Goal: Task Accomplishment & Management: Manage account settings

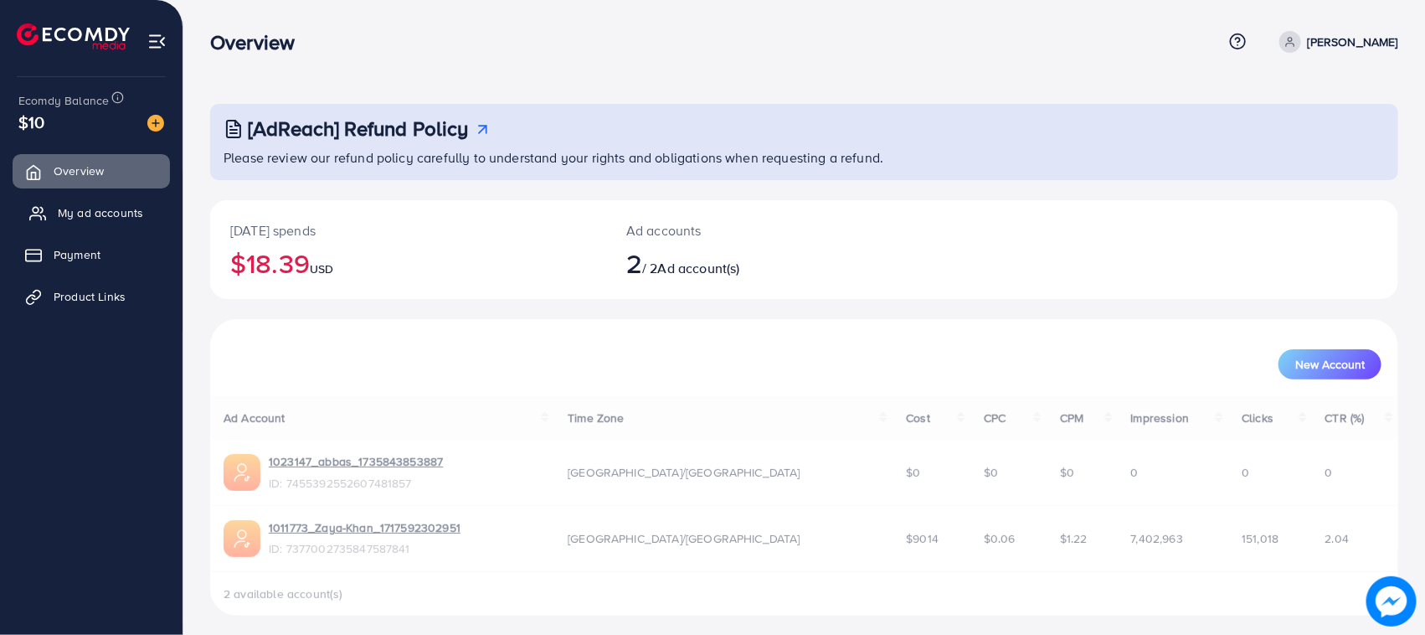
click at [127, 202] on link "My ad accounts" at bounding box center [91, 212] width 157 height 33
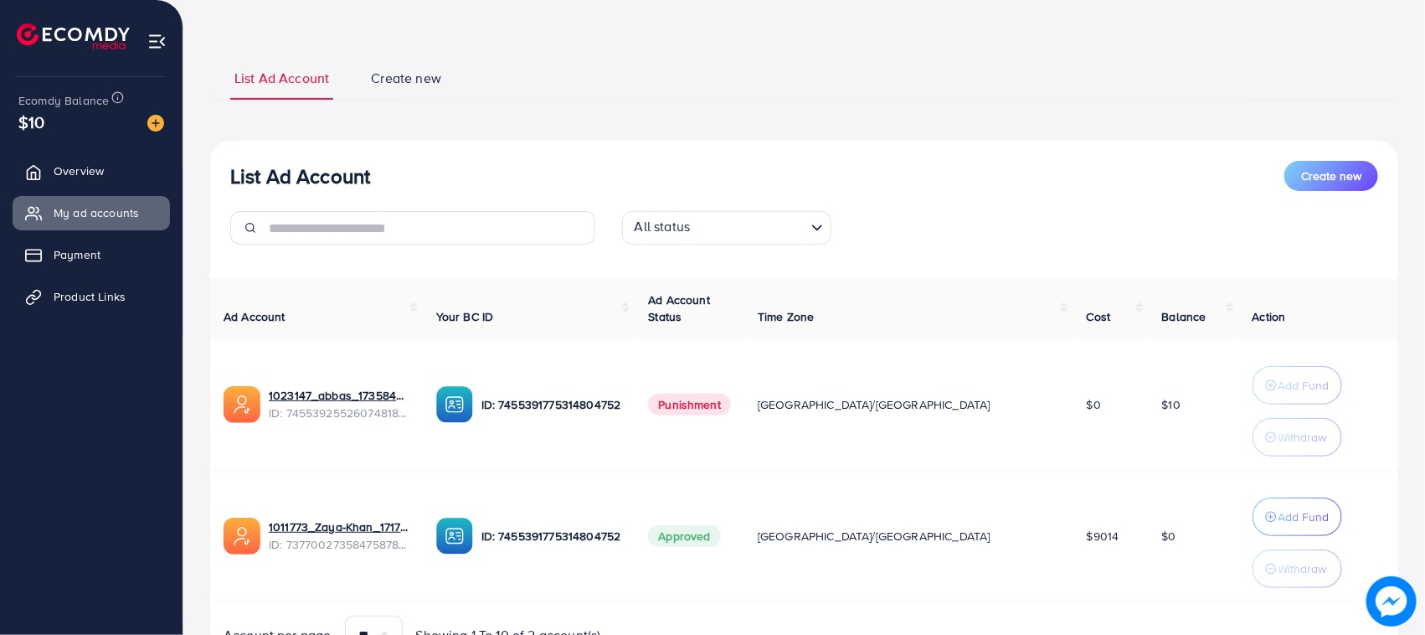
scroll to position [156, 0]
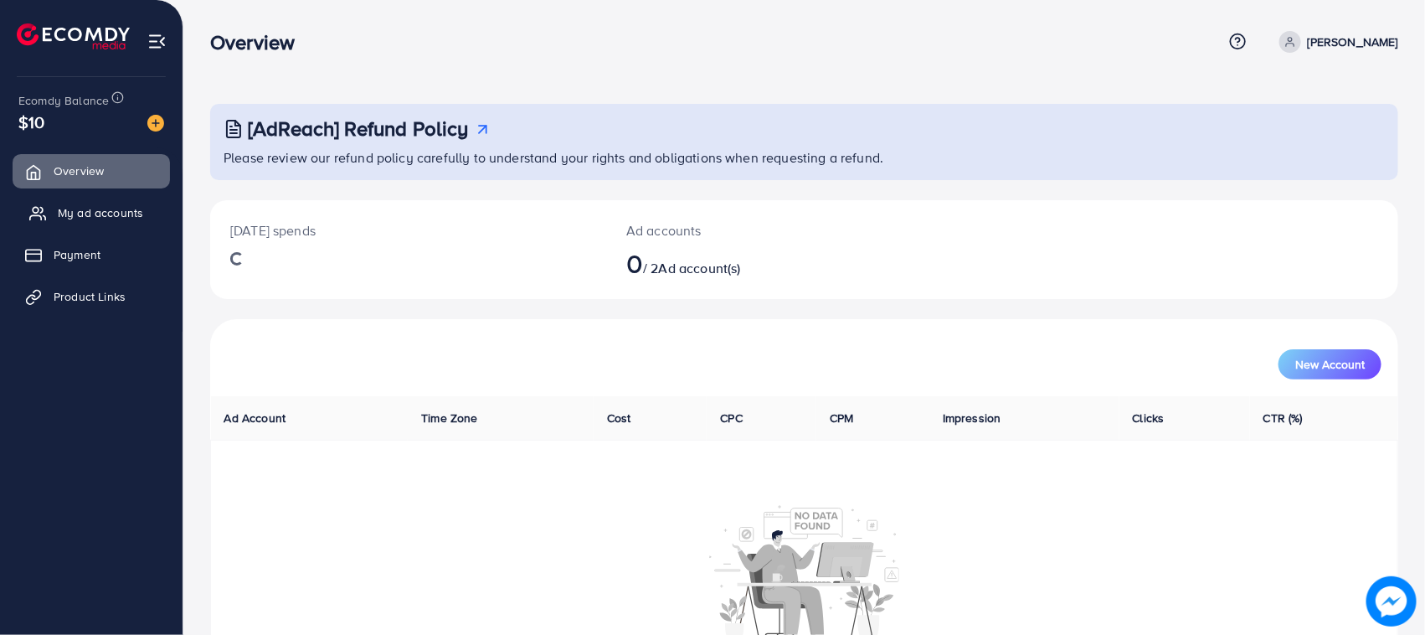
click at [110, 198] on link "My ad accounts" at bounding box center [91, 212] width 157 height 33
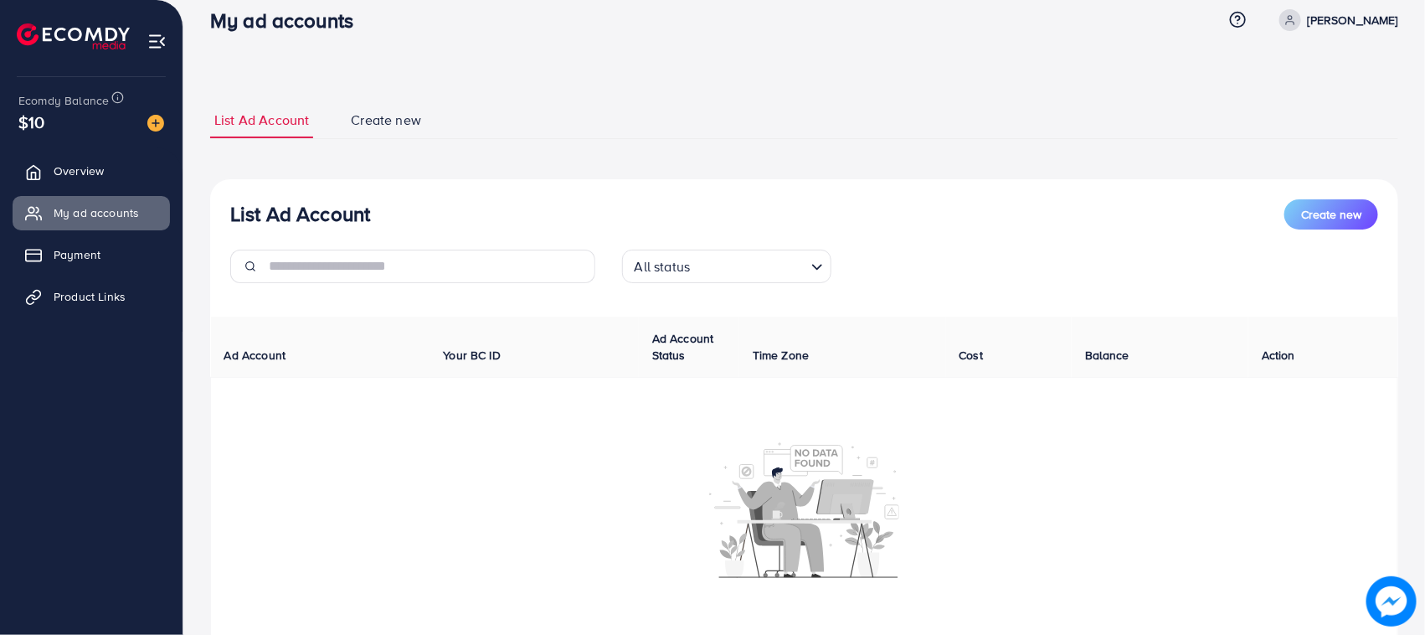
scroll to position [94, 0]
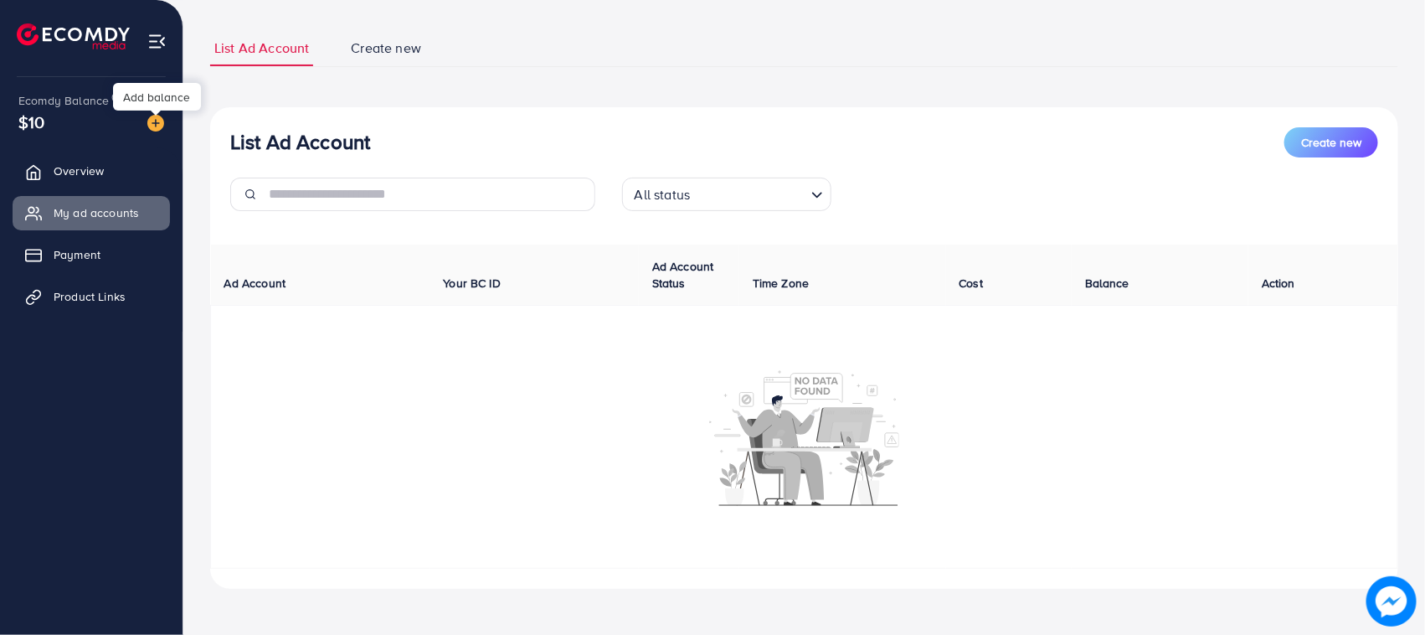
click at [151, 119] on img at bounding box center [155, 123] width 17 height 17
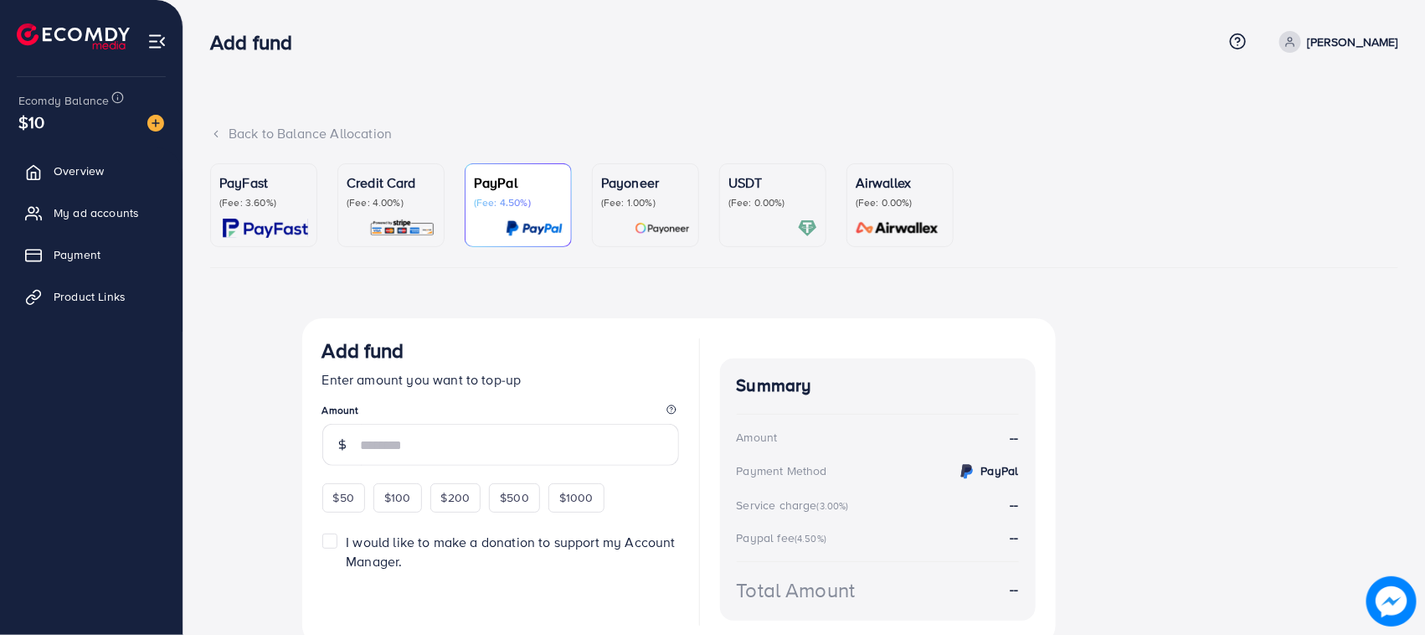
click at [352, 224] on div at bounding box center [391, 228] width 89 height 19
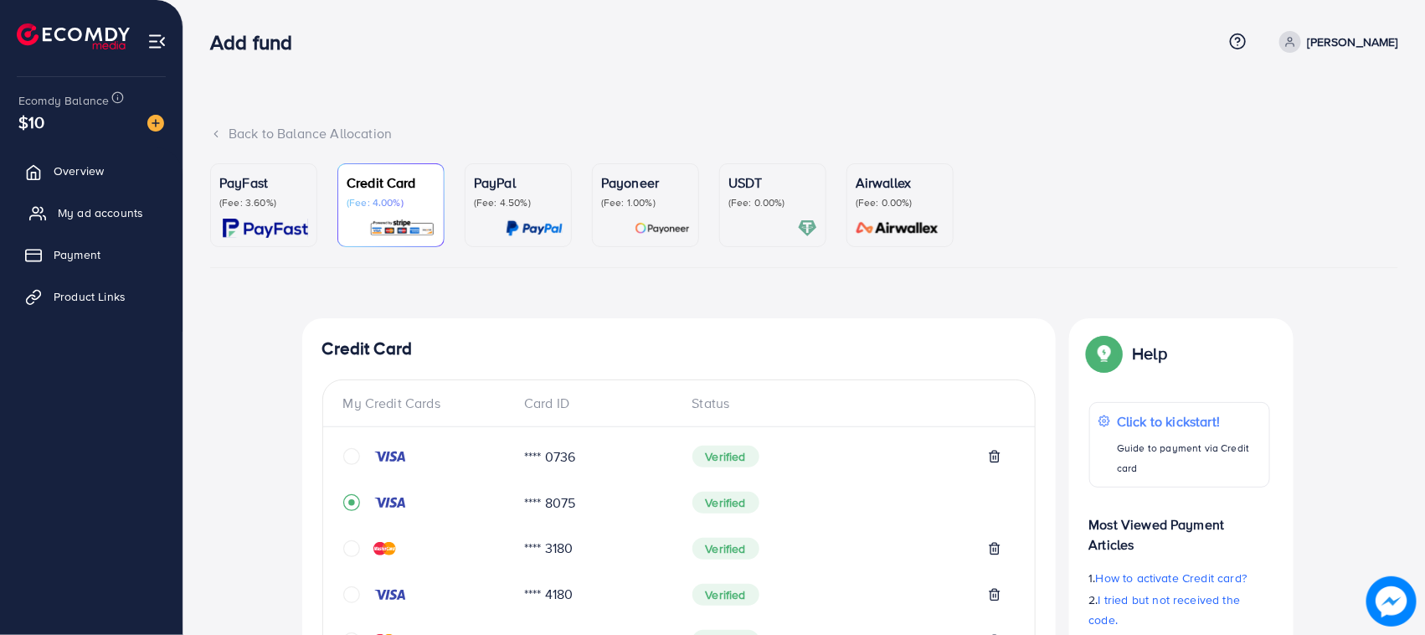
scroll to position [604, 0]
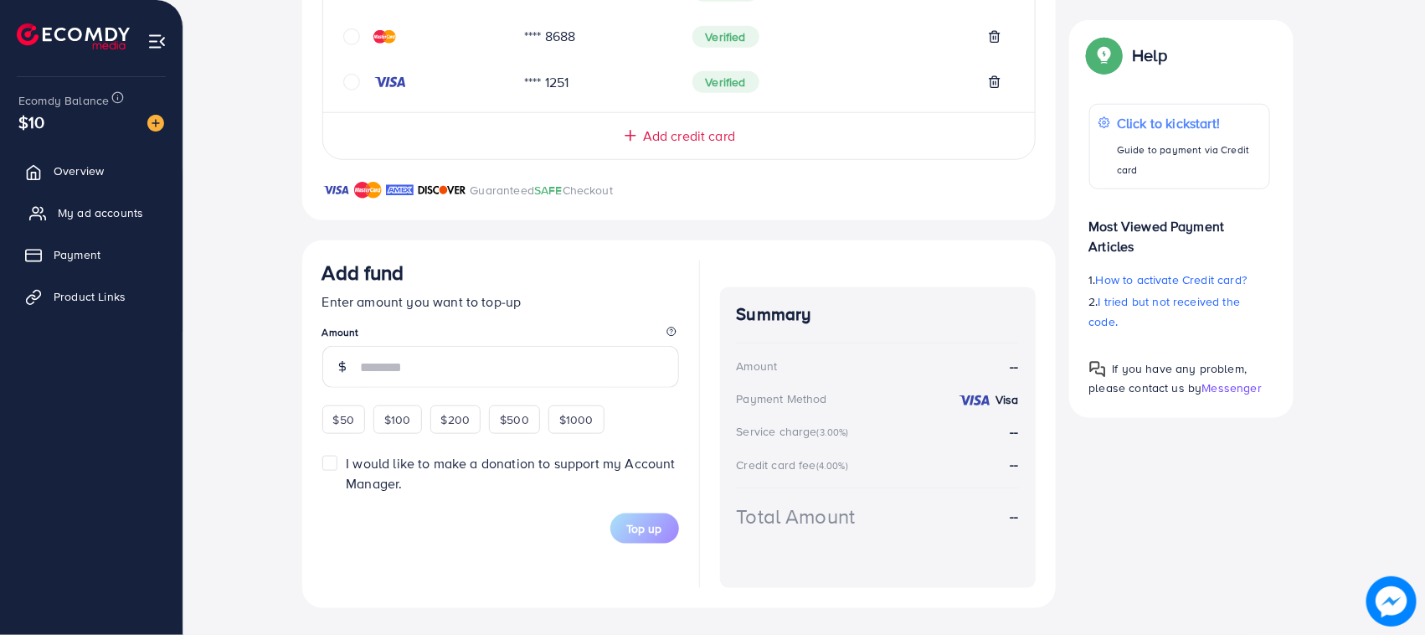
click at [71, 211] on span "My ad accounts" at bounding box center [100, 212] width 85 height 17
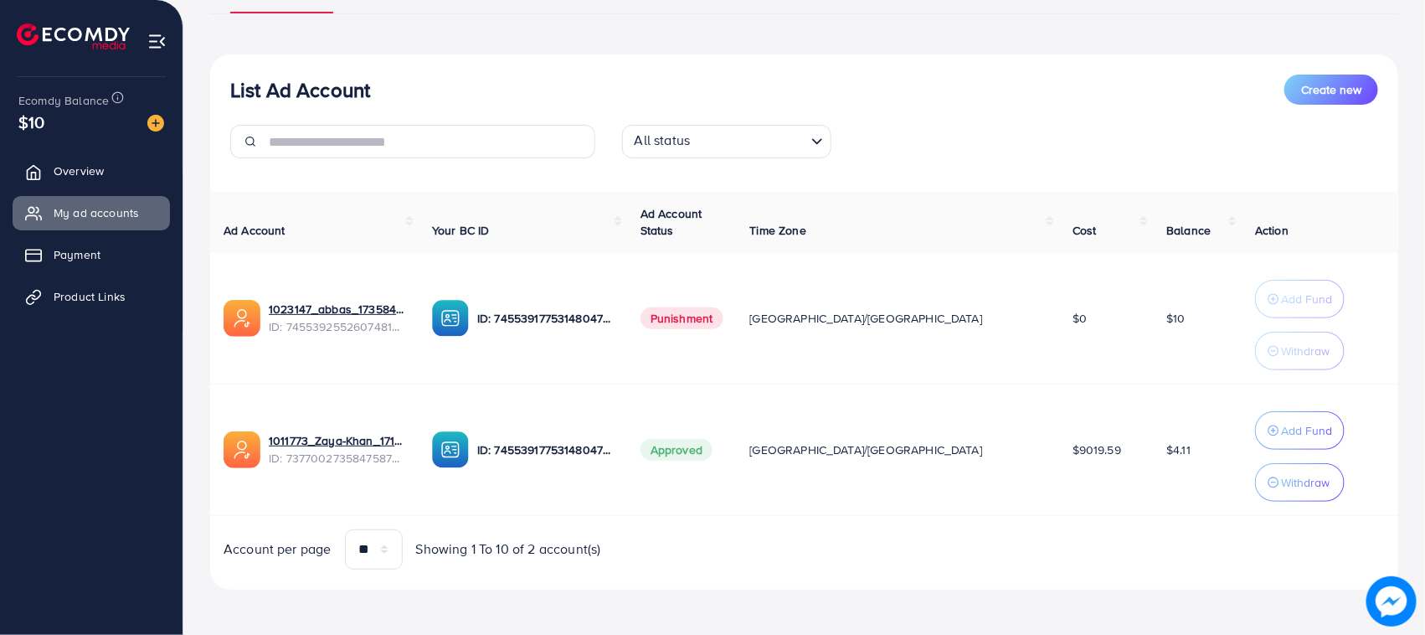
scroll to position [157, 0]
click at [1255, 416] on button "Add Fund" at bounding box center [1300, 428] width 90 height 39
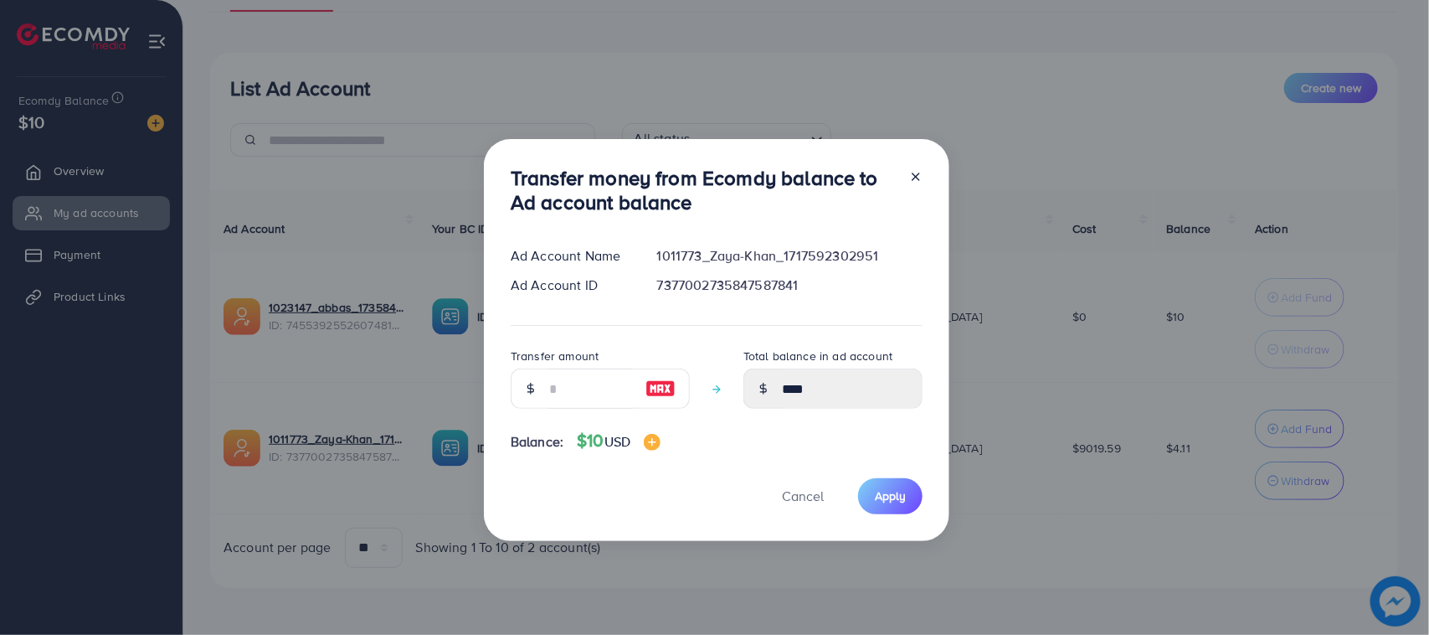
click at [651, 383] on img at bounding box center [661, 388] width 30 height 20
type input "**"
type input "*****"
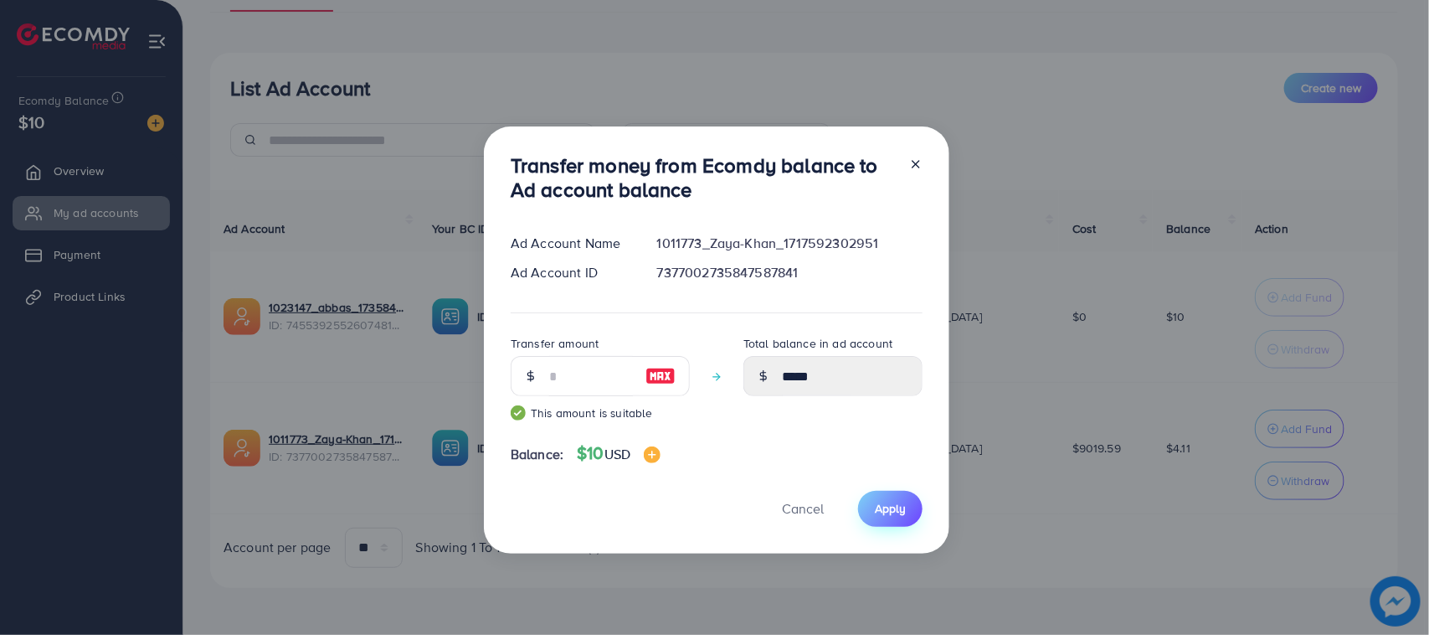
click at [896, 498] on button "Apply" at bounding box center [890, 509] width 64 height 36
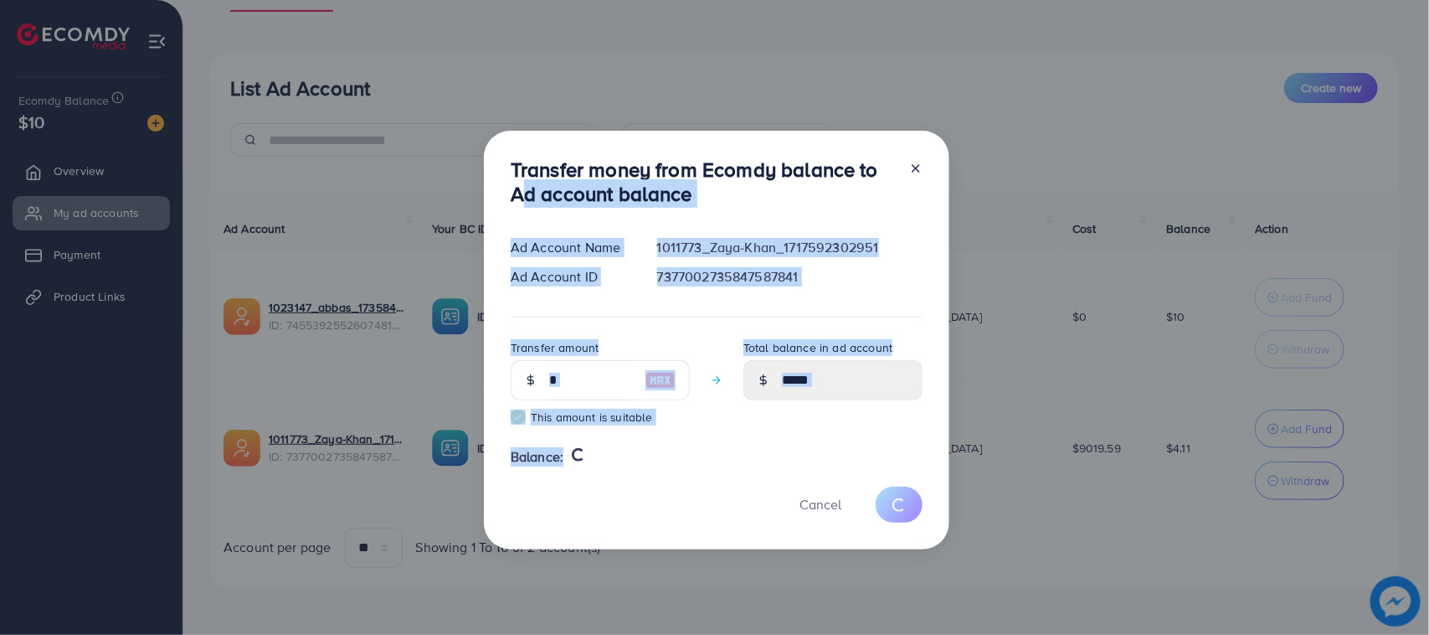
drag, startPoint x: 497, startPoint y: 185, endPoint x: 658, endPoint y: 450, distance: 310.8
click at [658, 450] on div "Transfer money from Ecomdy balance to Ad account balance Ad Account Name 101177…" at bounding box center [717, 340] width 466 height 419
type input "****"
